Goal: Complete application form

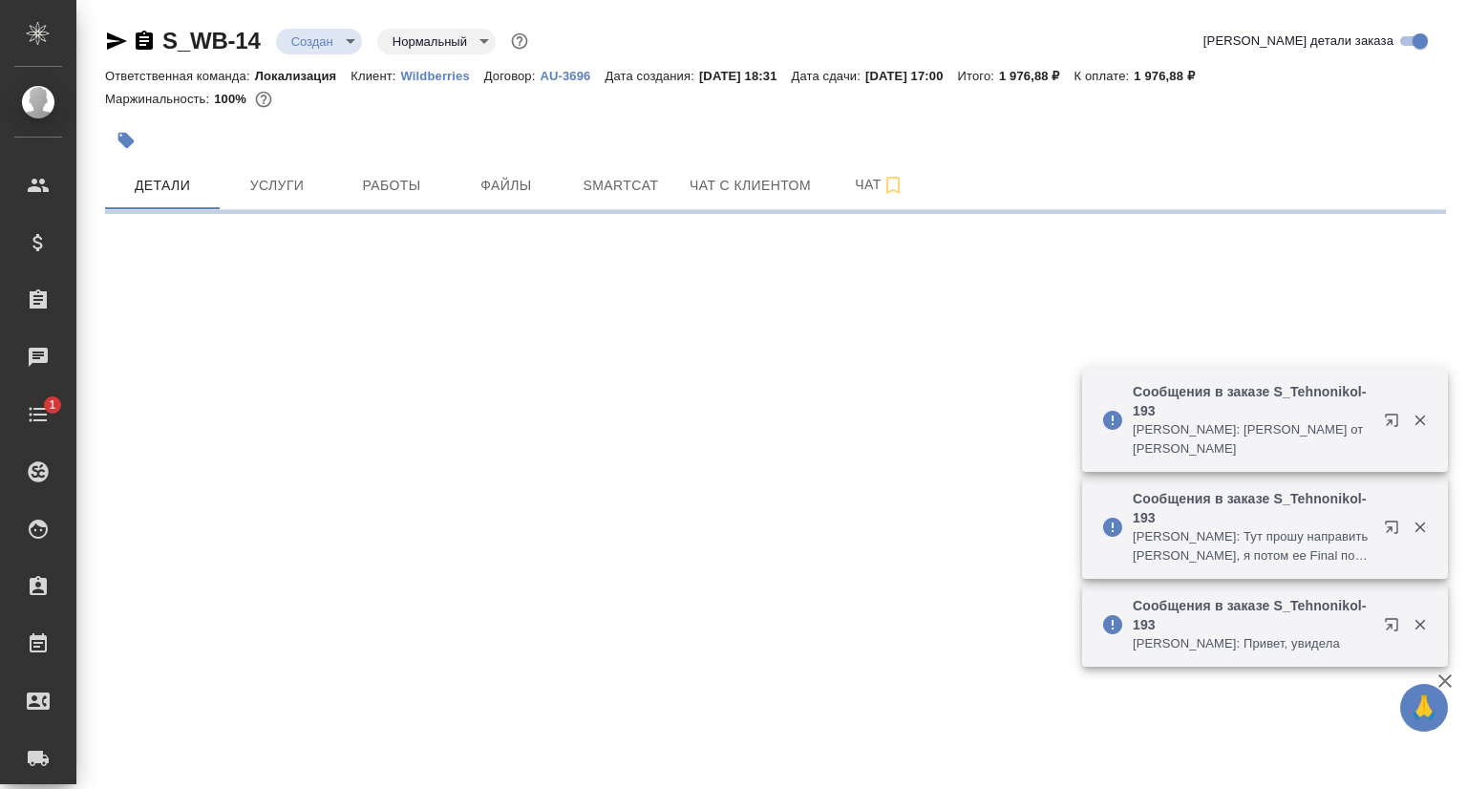
select select "RU"
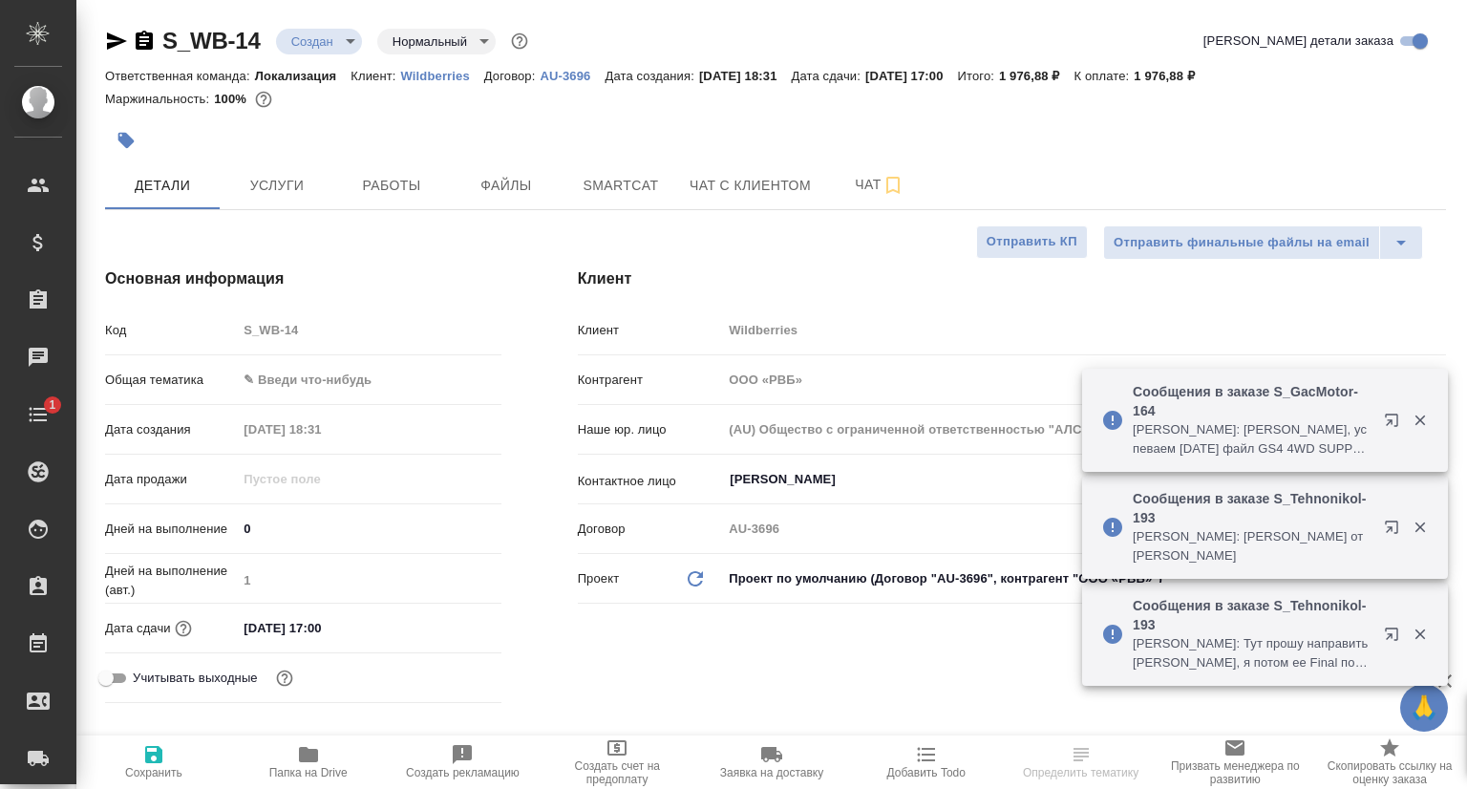
type textarea "x"
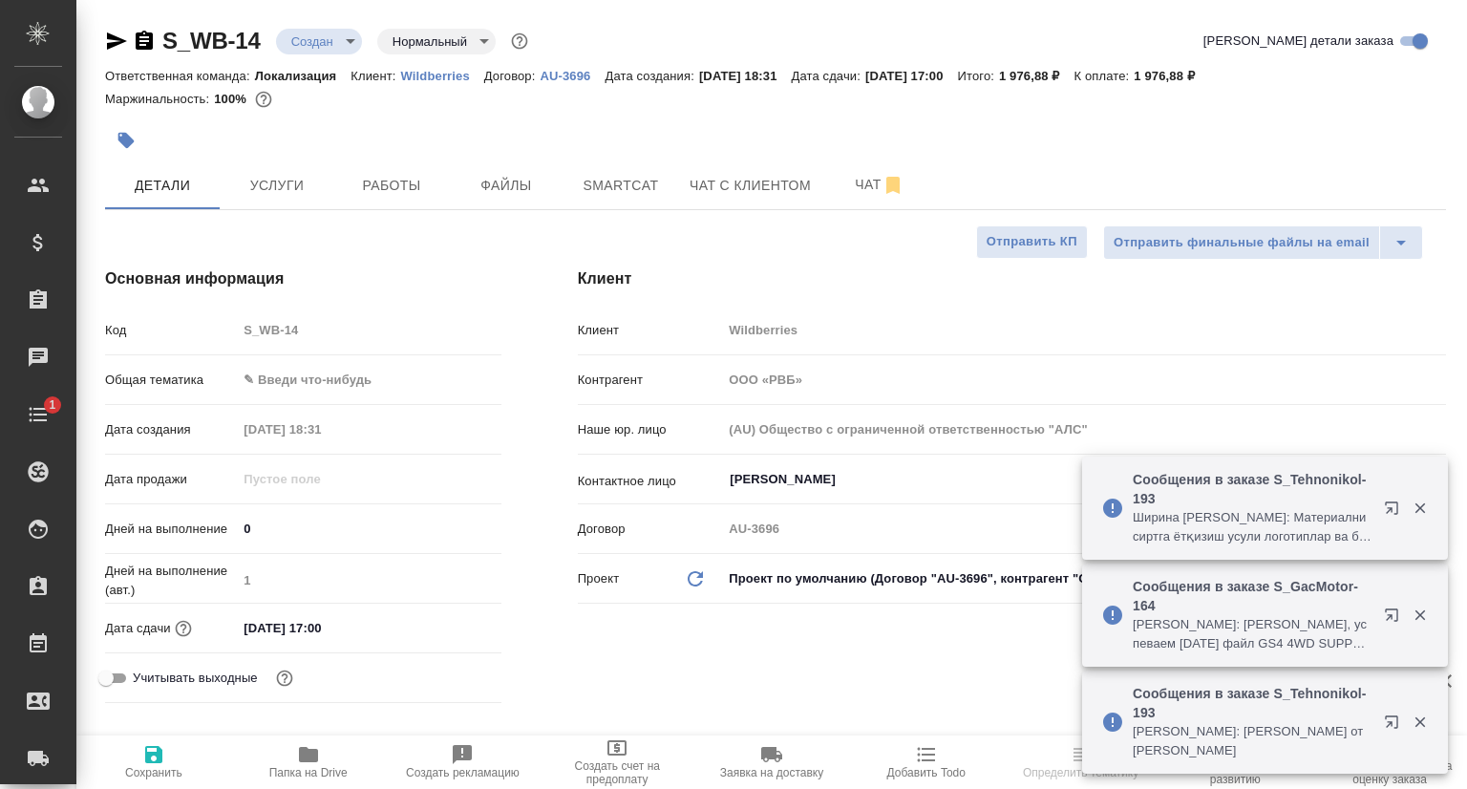
type input "Муталимов Марк"
type input "Сеитов Павел"
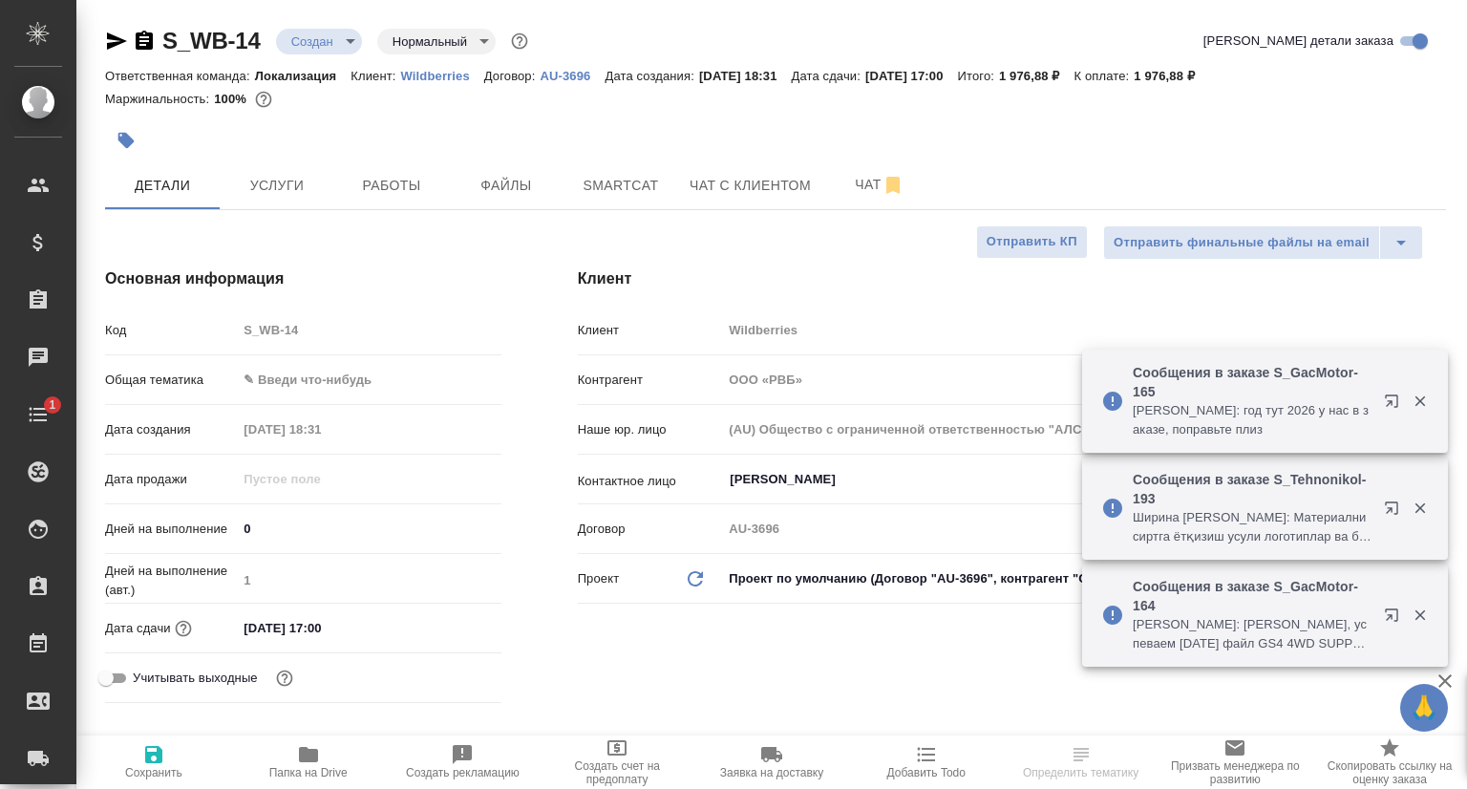
type textarea "x"
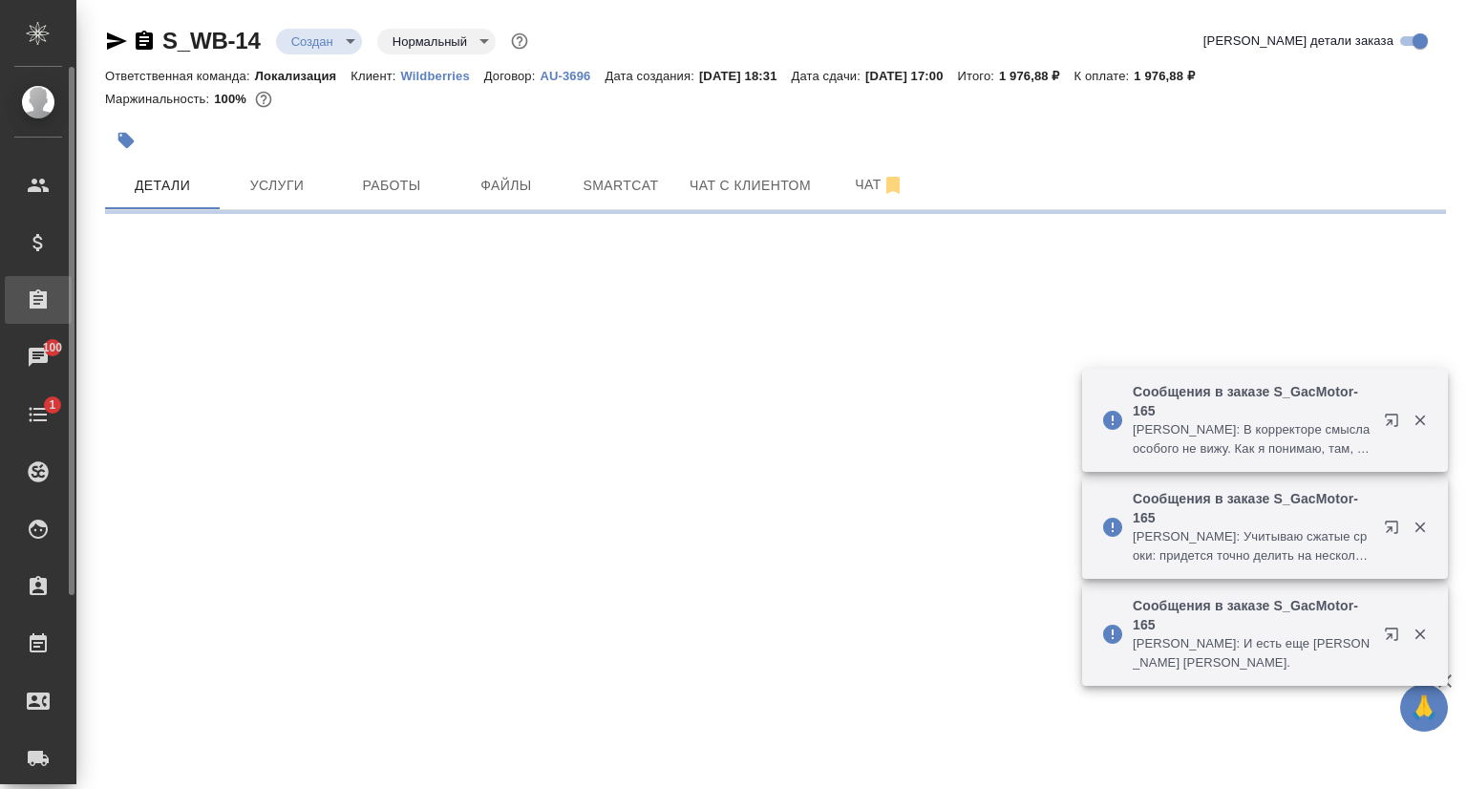
select select "RU"
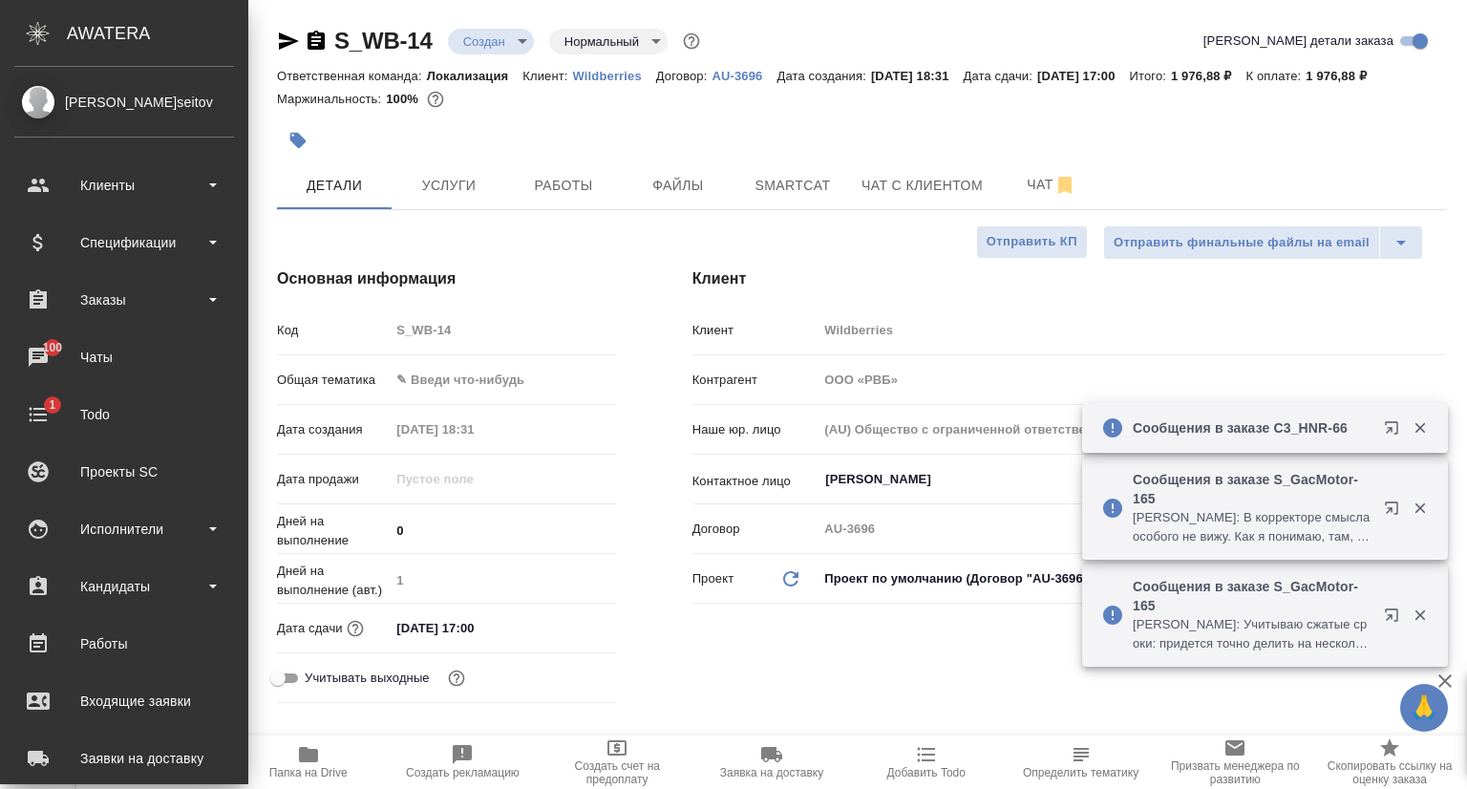
type textarea "x"
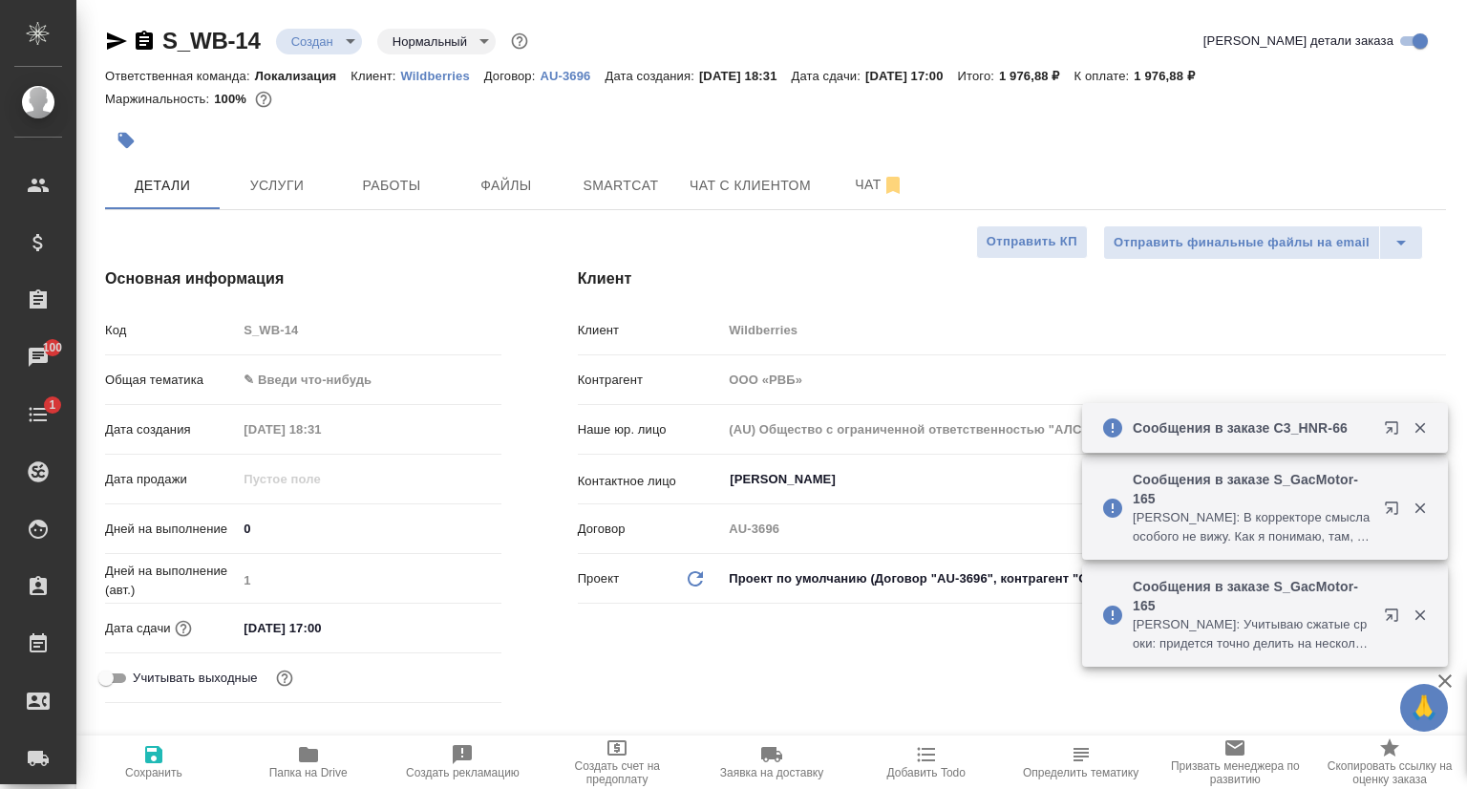
type textarea "x"
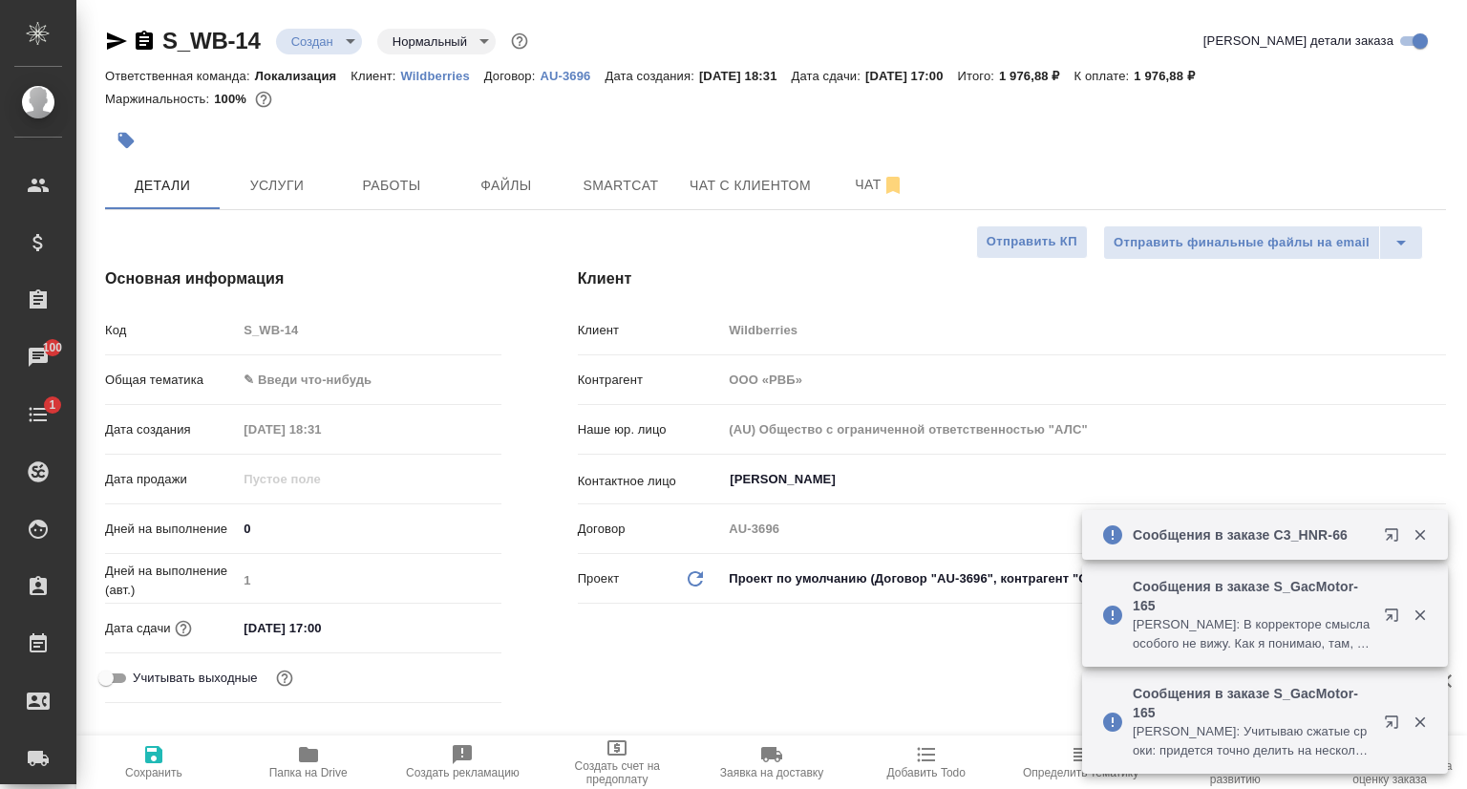
type textarea "x"
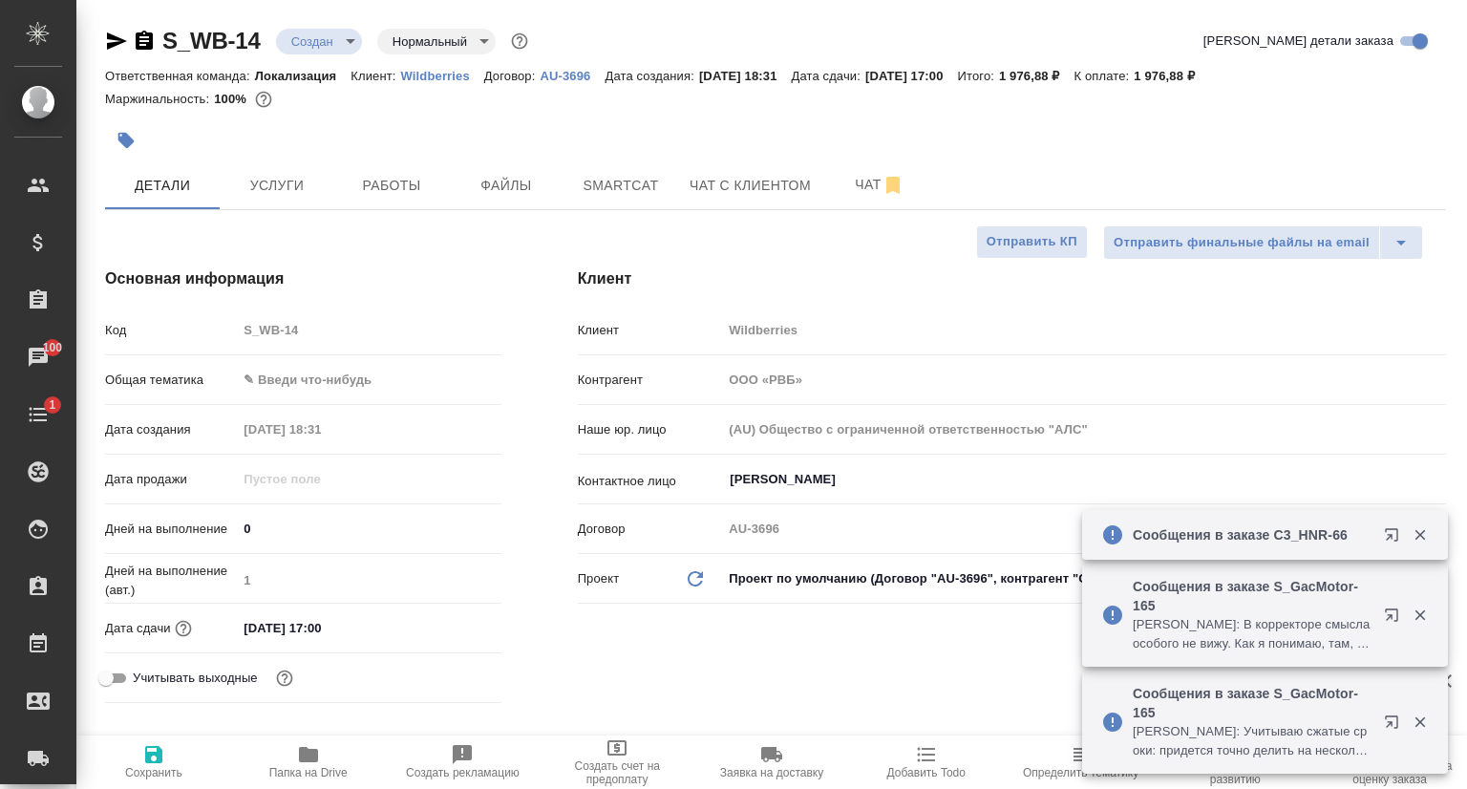
type textarea "x"
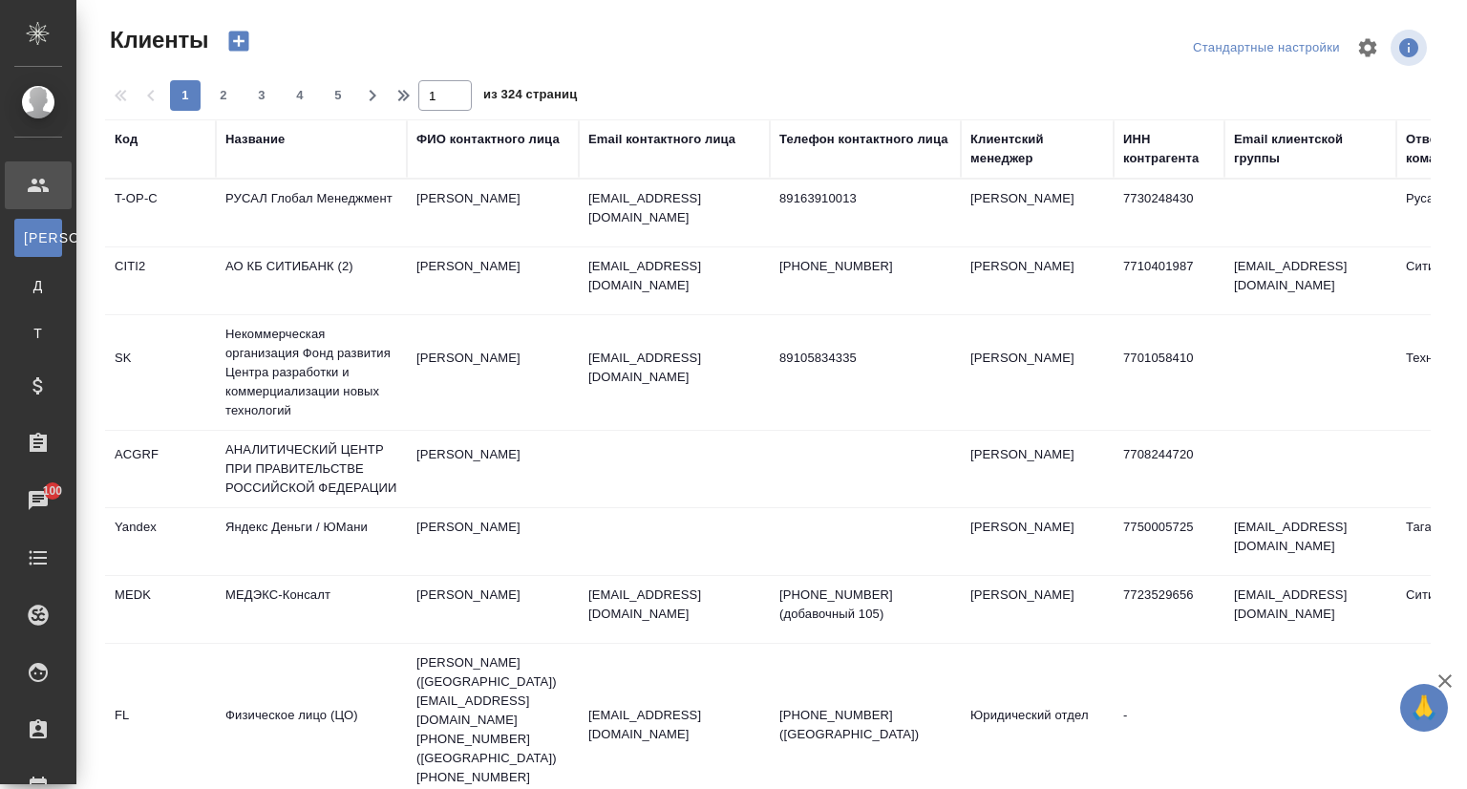
select select "RU"
